Goal: Task Accomplishment & Management: Complete application form

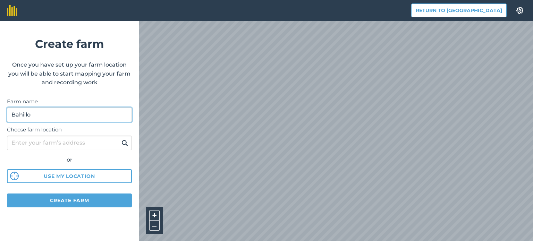
click at [58, 113] on input "Bahillo" at bounding box center [69, 115] width 125 height 15
click at [119, 139] on button at bounding box center [124, 143] width 11 height 9
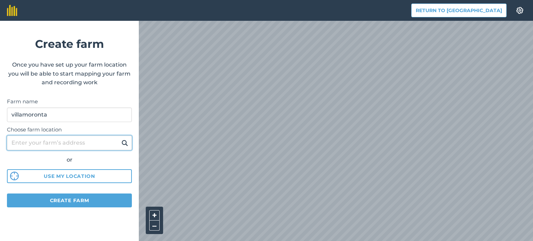
click at [51, 144] on input "Choose farm location" at bounding box center [69, 143] width 125 height 15
click at [111, 157] on div "or" at bounding box center [69, 160] width 125 height 9
click at [89, 144] on input "Choose farm location" at bounding box center [69, 143] width 125 height 15
click at [87, 107] on div "Farm name villamoronta" at bounding box center [69, 110] width 125 height 25
click at [86, 107] on div "Farm name villamoronta" at bounding box center [69, 110] width 125 height 25
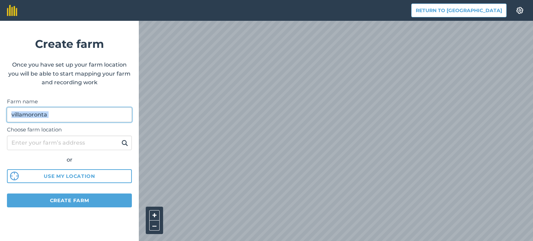
click at [67, 112] on input "villamoronta" at bounding box center [69, 115] width 125 height 15
type input "[PERSON_NAME]"
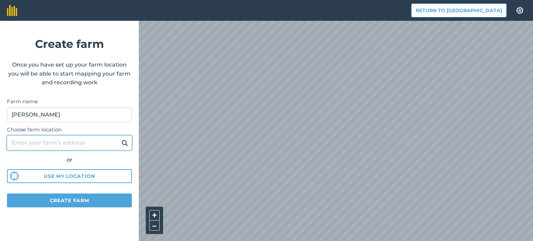
click at [39, 144] on input "Choose farm location" at bounding box center [69, 143] width 125 height 15
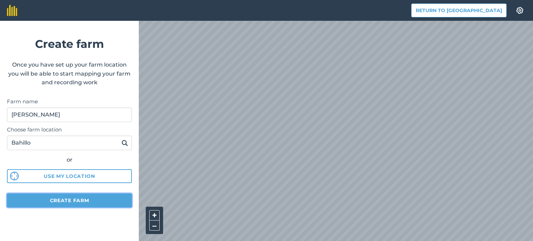
click at [56, 203] on button "Create farm" at bounding box center [69, 201] width 125 height 14
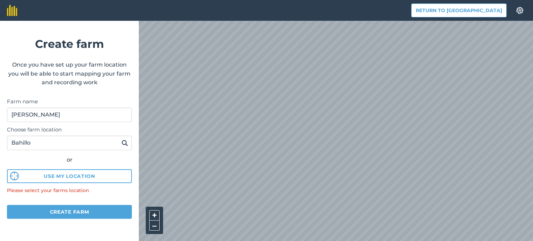
click at [125, 142] on img at bounding box center [125, 143] width 7 height 8
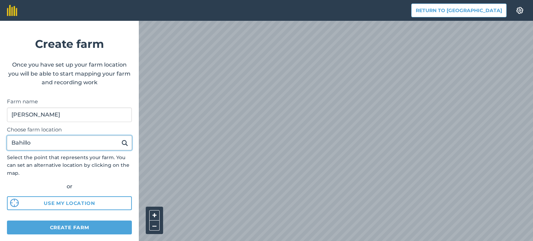
click at [83, 143] on input "Bahillo" at bounding box center [69, 143] width 125 height 15
type input "loma de ucieza"
click at [122, 143] on img at bounding box center [125, 143] width 7 height 8
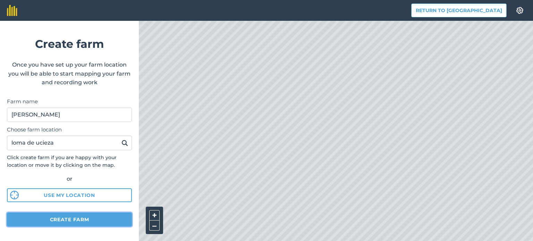
click at [91, 216] on button "Create farm" at bounding box center [69, 220] width 125 height 14
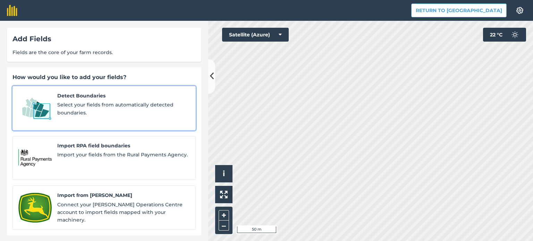
click at [117, 107] on span "Select your fields from automatically detected boundaries." at bounding box center [123, 109] width 133 height 16
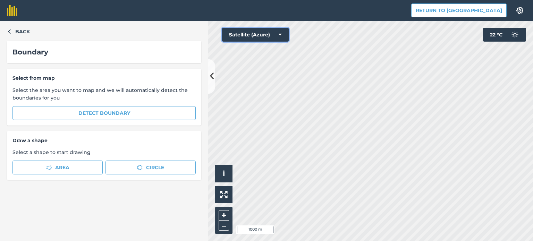
click at [267, 32] on button "Satellite (Azure)" at bounding box center [255, 35] width 67 height 14
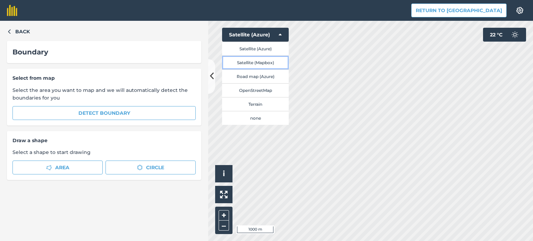
click at [270, 66] on button "Satellite (Mapbox)" at bounding box center [255, 63] width 67 height 14
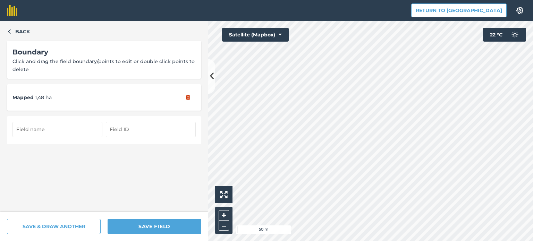
click at [33, 130] on input "text" at bounding box center [58, 129] width 90 height 15
type input "Las medianas"
click at [132, 136] on input "text" at bounding box center [151, 129] width 90 height 15
type input "Villamoronta"
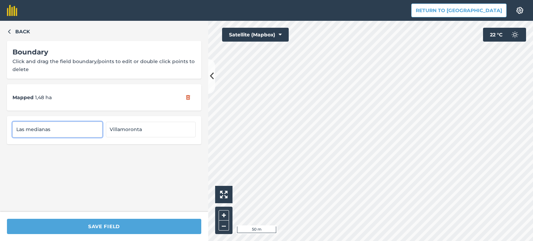
click at [30, 131] on input "Las medianas" at bounding box center [58, 129] width 90 height 15
type input "Las Medianas"
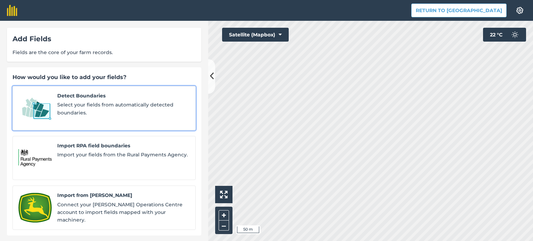
click at [90, 100] on div "Detect Boundaries Select your fields from automatically detected boundaries." at bounding box center [123, 108] width 133 height 33
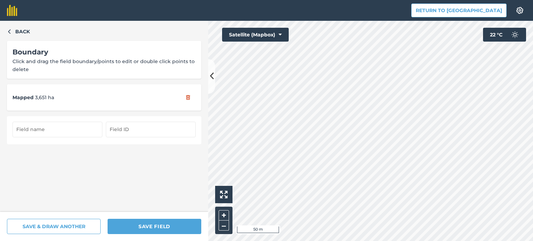
click at [56, 133] on input "text" at bounding box center [58, 129] width 90 height 15
type input "Villamorco"
click at [124, 130] on input "text" at bounding box center [151, 129] width 90 height 15
type input "Villamorco"
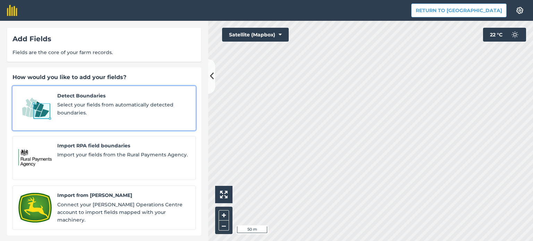
click at [65, 122] on link "Detect Boundaries Select your fields from automatically detected boundaries." at bounding box center [104, 108] width 183 height 44
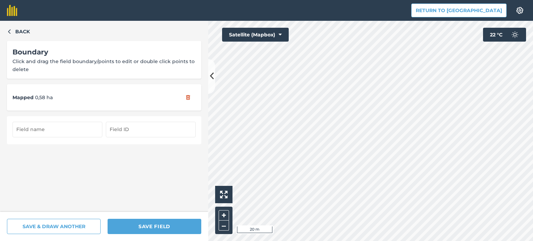
click at [85, 126] on input "text" at bounding box center [58, 129] width 90 height 15
type input "Miñanes Larga (1)"
click at [131, 128] on input "text" at bounding box center [151, 129] width 90 height 15
type input "Miñanes"
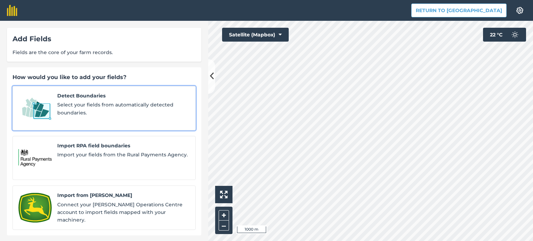
click at [105, 112] on span "Select your fields from automatically detected boundaries." at bounding box center [123, 109] width 133 height 16
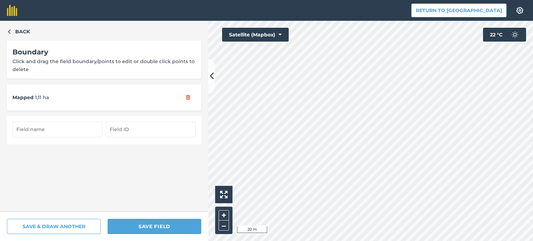
click at [43, 127] on input "text" at bounding box center [58, 129] width 90 height 15
type input "Miñanes Larga (2)"
click at [119, 131] on input "text" at bounding box center [151, 129] width 90 height 15
type input "Miñanes"
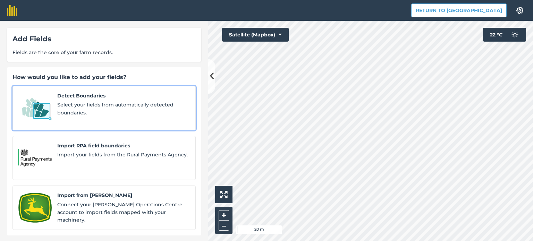
click at [66, 118] on link "Detect Boundaries Select your fields from automatically detected boundaries." at bounding box center [104, 108] width 183 height 44
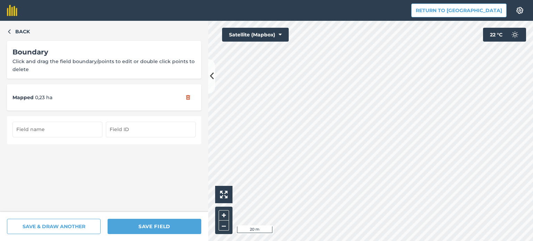
click at [47, 128] on input "text" at bounding box center [58, 129] width 90 height 15
type input "Larga Miñanes (3) **"
click at [113, 129] on input "text" at bounding box center [151, 129] width 90 height 15
type input "Miñanes"
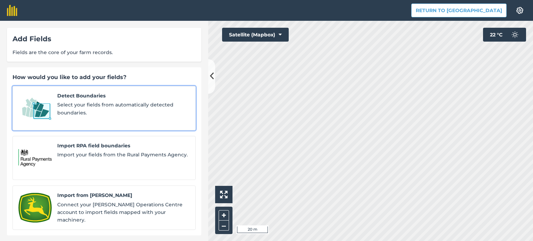
click at [88, 108] on span "Select your fields from automatically detected boundaries." at bounding box center [123, 109] width 133 height 16
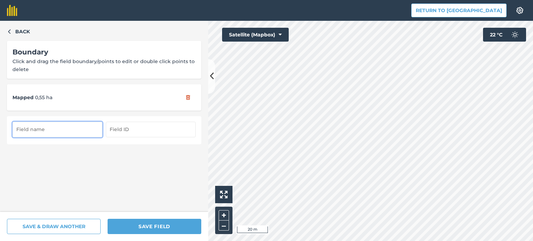
click at [22, 131] on input "text" at bounding box center [58, 129] width 90 height 15
type input "Miñanes rio ([PERSON_NAME])"
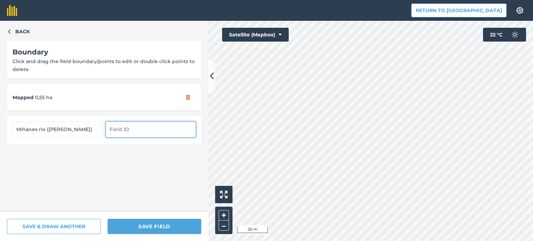
click at [143, 129] on input "text" at bounding box center [151, 129] width 90 height 15
type input "Miñanes"
